Goal: Task Accomplishment & Management: Manage account settings

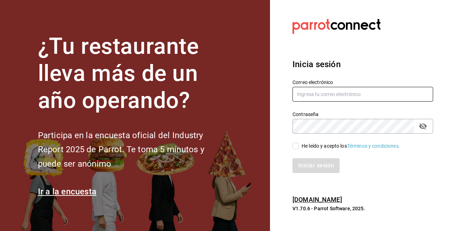
click at [304, 98] on input "text" at bounding box center [362, 94] width 141 height 15
type input "kaby84@hotmail.com"
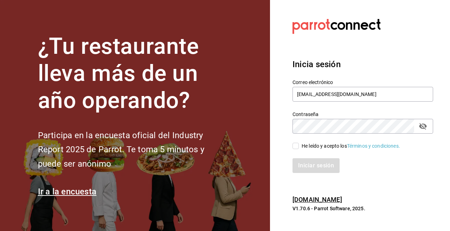
click at [296, 144] on input "He leído y acepto los Términos y condiciones." at bounding box center [295, 146] width 6 height 6
click at [309, 161] on div "Iniciar sesión" at bounding box center [362, 165] width 141 height 15
click at [296, 148] on input "He leído y acepto los Términos y condiciones." at bounding box center [295, 146] width 6 height 6
checkbox input "true"
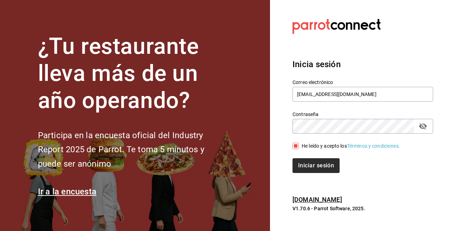
click at [303, 165] on button "Iniciar sesión" at bounding box center [315, 165] width 47 height 15
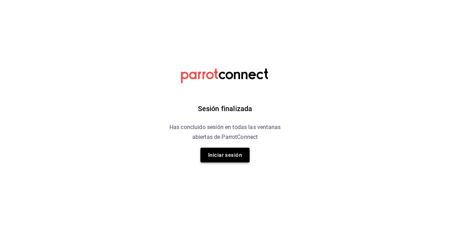
click at [216, 154] on button "Iniciar sesión" at bounding box center [224, 155] width 49 height 15
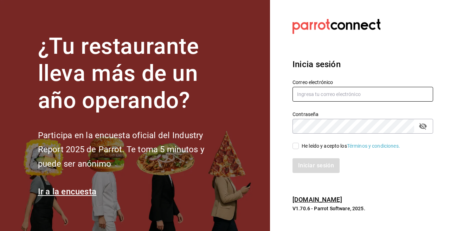
click at [325, 93] on input "text" at bounding box center [362, 94] width 141 height 15
type input "kaby84@hotmail.com"
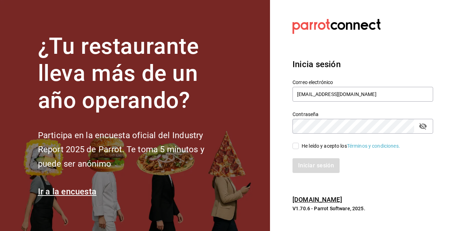
click at [295, 146] on input "He leído y acepto los Términos y condiciones." at bounding box center [295, 146] width 6 height 6
checkbox input "true"
click at [307, 163] on button "Iniciar sesión" at bounding box center [315, 165] width 47 height 15
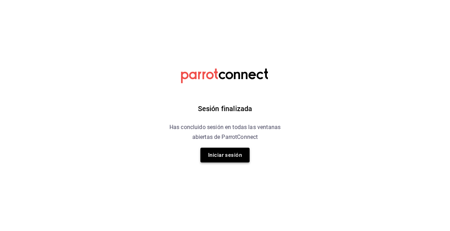
click at [232, 153] on button "Iniciar sesión" at bounding box center [224, 155] width 49 height 15
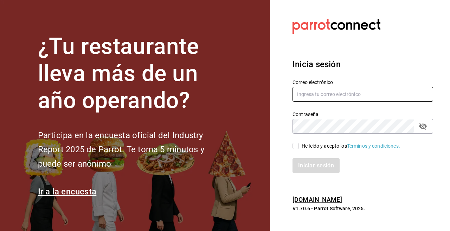
type input "kaby84@hotmail.com"
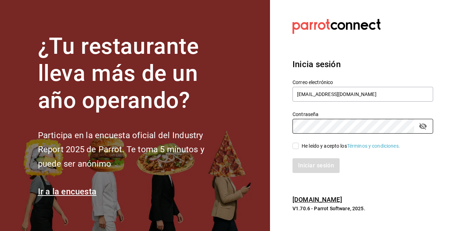
click at [294, 146] on input "He leído y acepto los Términos y condiciones." at bounding box center [295, 146] width 6 height 6
checkbox input "true"
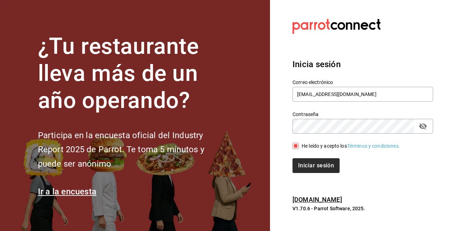
click at [306, 162] on button "Iniciar sesión" at bounding box center [315, 165] width 47 height 15
